Goal: Transaction & Acquisition: Book appointment/travel/reservation

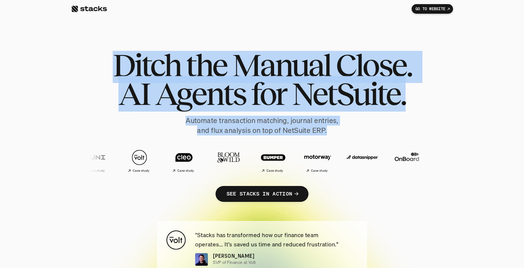
drag, startPoint x: 129, startPoint y: 62, endPoint x: 336, endPoint y: 129, distance: 218.4
click at [337, 130] on div "Ditch the Manual Close. AI Agents for NetSuite. Automate transaction matching, …" at bounding box center [262, 133] width 382 height 164
copy div "Ditch the Manual Close. AI Agents for NetSuite. Automate transaction matching, …"
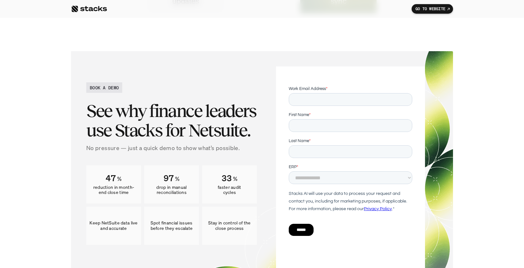
scroll to position [3282, 0]
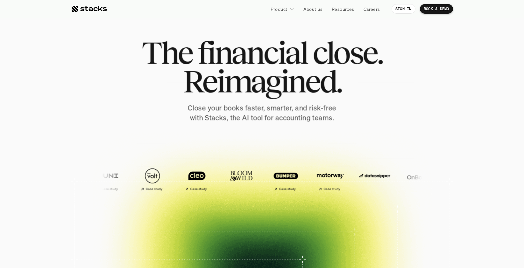
click at [429, 8] on p "BOOK A DEMO" at bounding box center [436, 9] width 25 height 4
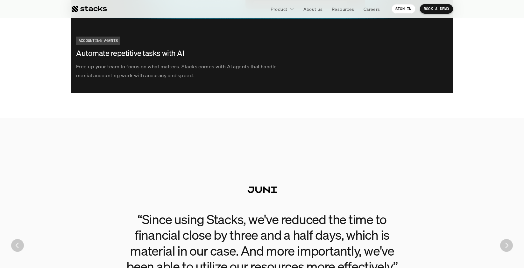
scroll to position [1411, 0]
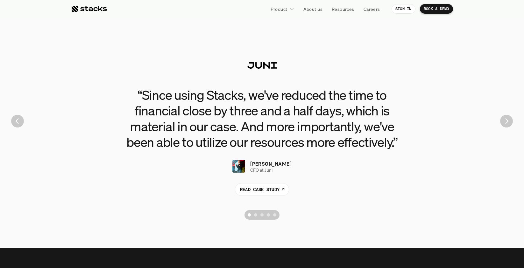
click at [513, 123] on div "“Since using Stacks, we've reduced the time to financial close by three and a h…" at bounding box center [262, 121] width 514 height 204
click at [510, 124] on img "Next" at bounding box center [506, 121] width 12 height 12
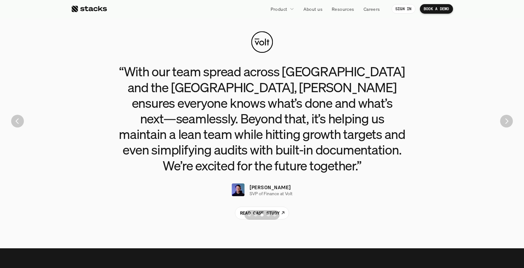
click at [20, 123] on img "Previous" at bounding box center [17, 121] width 13 height 13
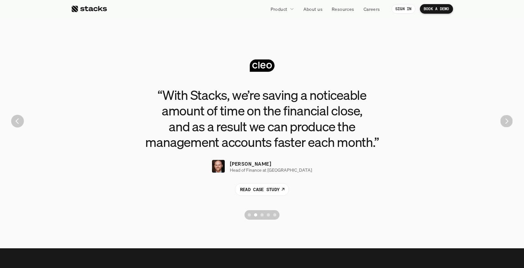
click at [509, 121] on img "Next" at bounding box center [506, 121] width 12 height 12
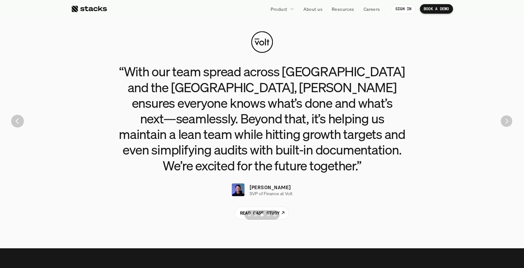
click at [509, 121] on img "Next" at bounding box center [506, 121] width 11 height 11
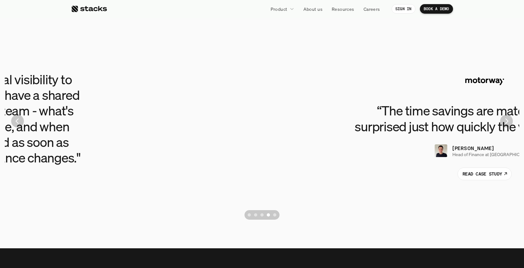
click at [509, 124] on img "Next" at bounding box center [506, 121] width 13 height 13
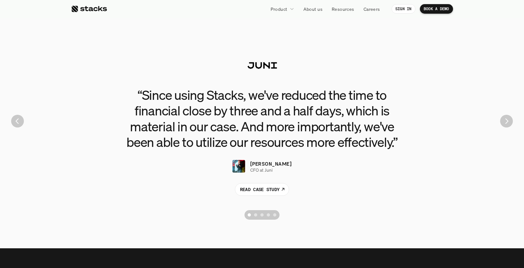
click at [22, 122] on img "Previous" at bounding box center [17, 121] width 13 height 13
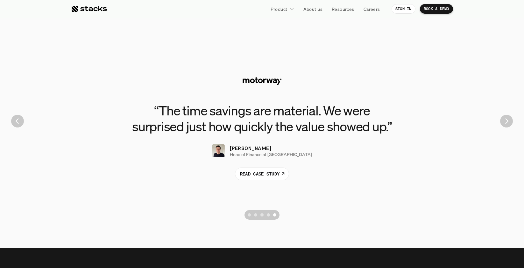
click at [499, 122] on div "“The time savings are material. We were surprised just how quickly the value sh…" at bounding box center [262, 121] width 514 height 204
click at [510, 123] on img "Next" at bounding box center [506, 121] width 13 height 13
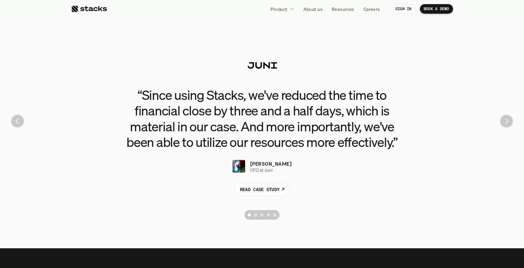
click at [509, 123] on img "Next" at bounding box center [506, 121] width 13 height 13
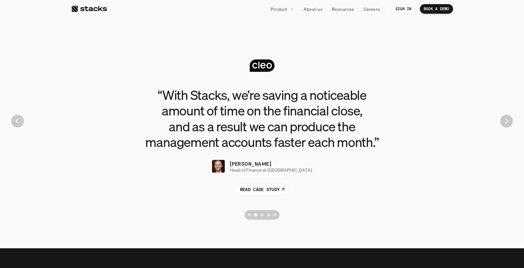
click at [509, 122] on img "Next" at bounding box center [506, 121] width 13 height 13
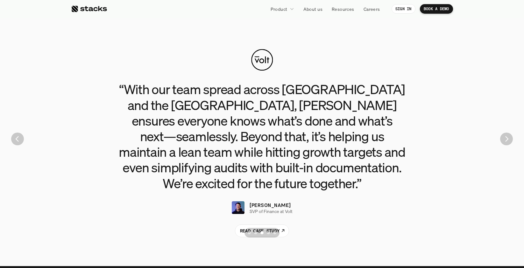
scroll to position [1382, 0]
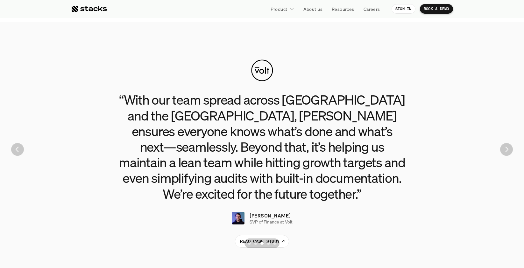
click at [506, 152] on img "Next" at bounding box center [506, 149] width 13 height 13
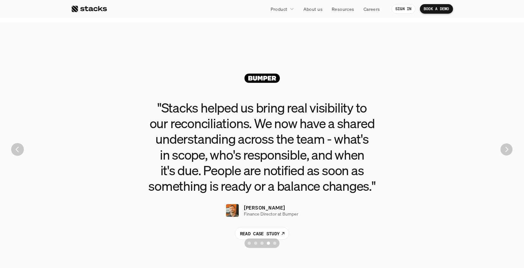
click at [503, 152] on img "Next" at bounding box center [506, 150] width 12 height 12
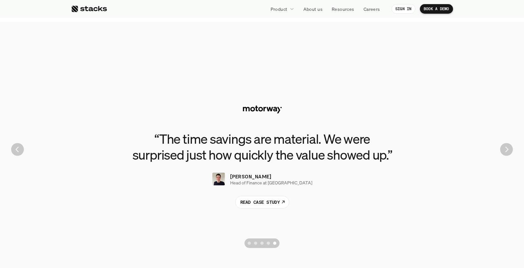
click at [16, 152] on img "Previous" at bounding box center [17, 149] width 13 height 13
click at [504, 151] on img "Next" at bounding box center [507, 150] width 12 height 12
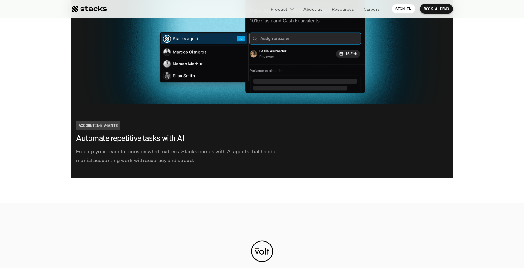
scroll to position [902, 0]
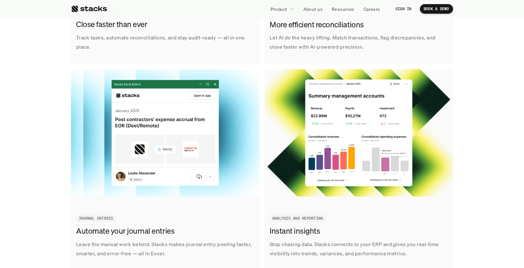
click at [435, 10] on p "BOOK A DEMO" at bounding box center [436, 9] width 25 height 4
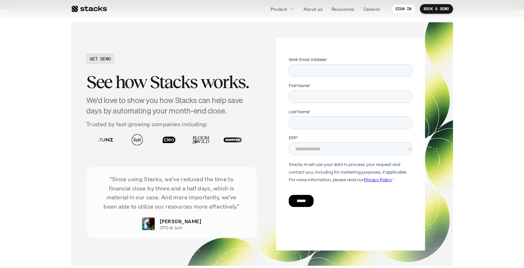
scroll to position [2090, 0]
drag, startPoint x: 576, startPoint y: 116, endPoint x: 326, endPoint y: 59, distance: 256.5
click at [322, 60] on span "Work Email Address" at bounding box center [306, 60] width 37 height 4
click at [322, 64] on input "Work Email Address *" at bounding box center [349, 70] width 123 height 13
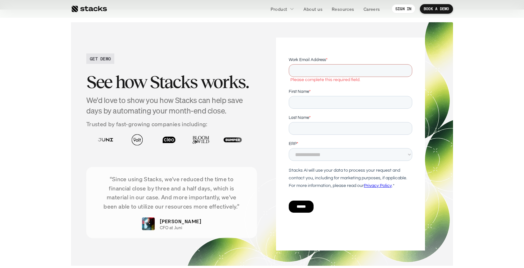
click at [323, 59] on span "Work Email Address" at bounding box center [306, 60] width 37 height 4
click at [323, 64] on input "Work Email Address *" at bounding box center [349, 70] width 123 height 13
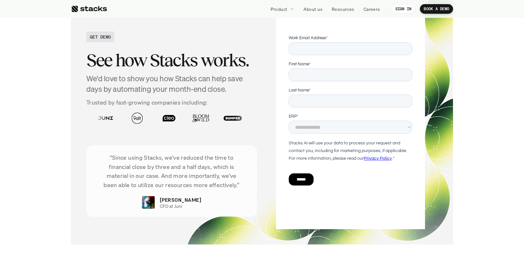
scroll to position [2112, 0]
drag, startPoint x: 577, startPoint y: 178, endPoint x: 394, endPoint y: 154, distance: 184.2
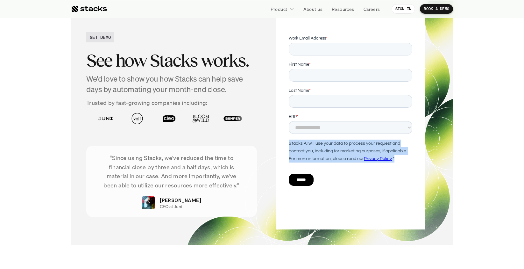
drag, startPoint x: 398, startPoint y: 156, endPoint x: 289, endPoint y: 144, distance: 110.5
click html "**********"
copy div "Stacks AI will use your data to process your request and contact you, including…"
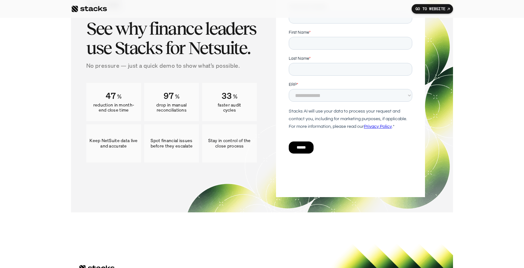
scroll to position [3379, 0]
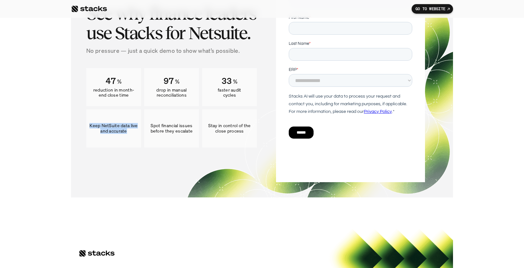
drag, startPoint x: 89, startPoint y: 125, endPoint x: 132, endPoint y: 132, distance: 43.5
click at [132, 132] on p "Keep NetSuite data live and accurate" at bounding box center [113, 128] width 48 height 11
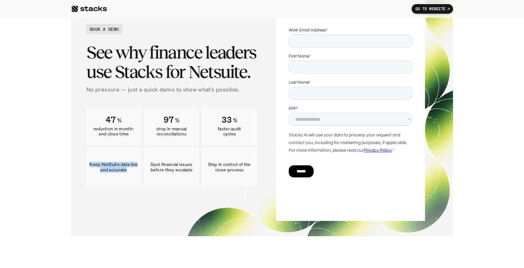
scroll to position [3341, 0]
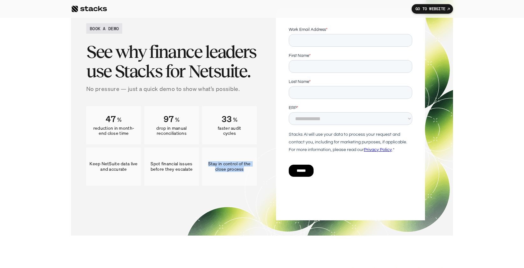
drag, startPoint x: 207, startPoint y: 163, endPoint x: 242, endPoint y: 169, distance: 35.8
click at [249, 170] on p "Stay in control of the close process" at bounding box center [229, 166] width 48 height 11
copy p "Stay in control of the close process"
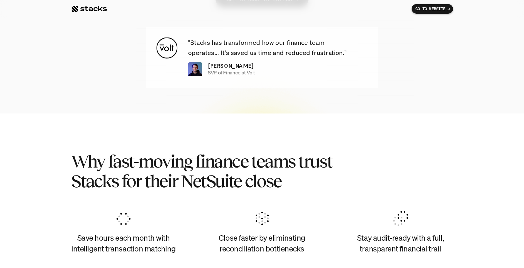
scroll to position [257, 0]
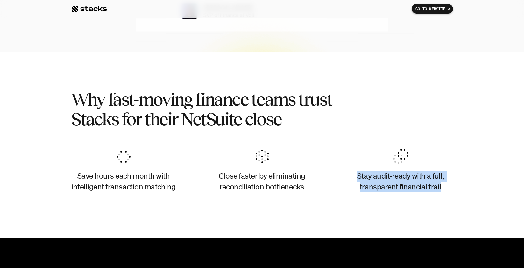
drag, startPoint x: 357, startPoint y: 175, endPoint x: 443, endPoint y: 185, distance: 86.6
click at [443, 185] on h4 "Stay audit-ready with a full, transparent financial trail" at bounding box center [400, 181] width 105 height 21
copy h4 "Stay audit-ready with a full, transparent financial trail"
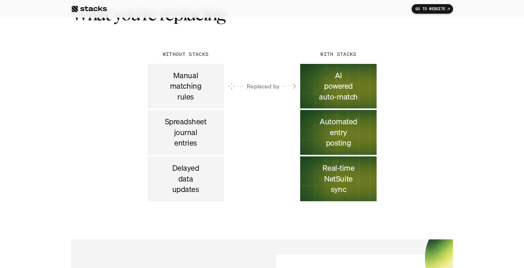
scroll to position [3302, 0]
